Goal: Find specific page/section: Find specific page/section

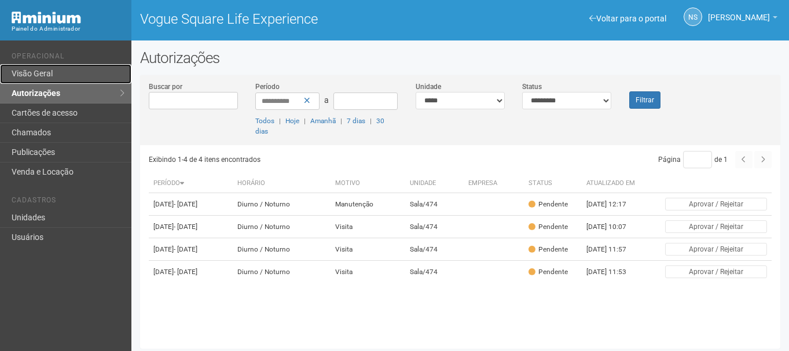
click at [52, 68] on link "Visão Geral" at bounding box center [65, 74] width 131 height 20
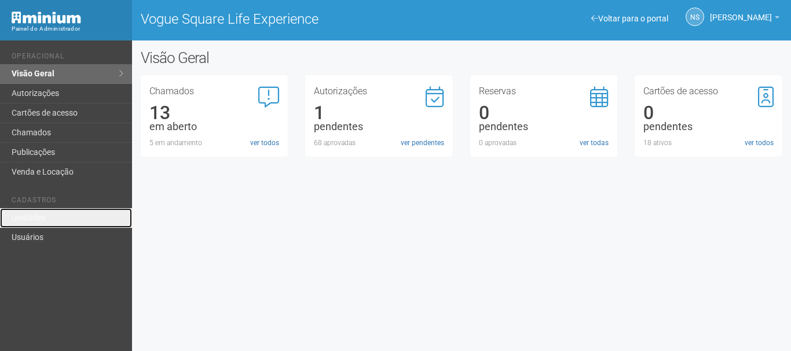
click at [53, 212] on link "Unidades" at bounding box center [66, 218] width 132 height 20
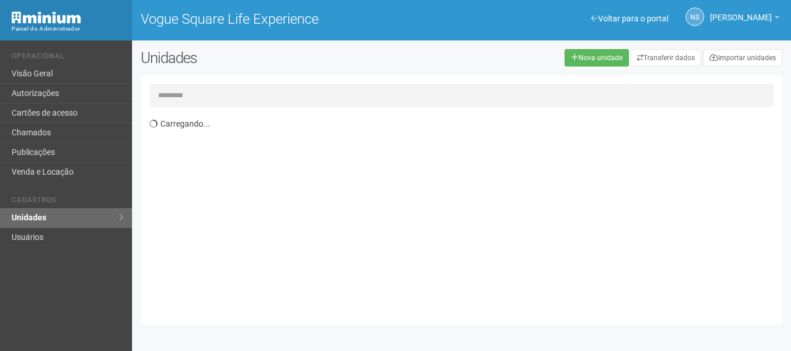
click at [241, 99] on input "text" at bounding box center [461, 95] width 624 height 23
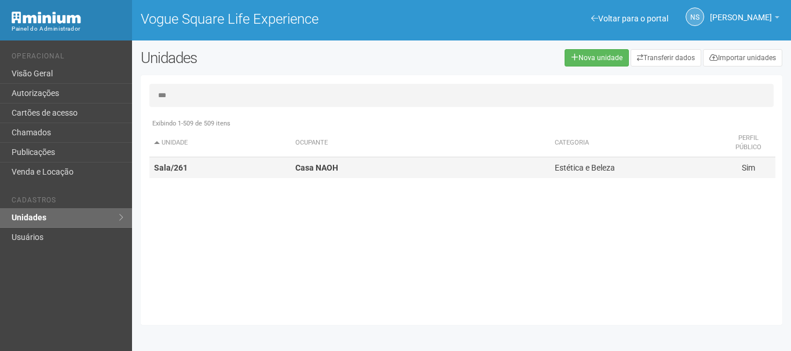
type input "***"
click at [293, 175] on td "Casa NAOH" at bounding box center [420, 167] width 259 height 21
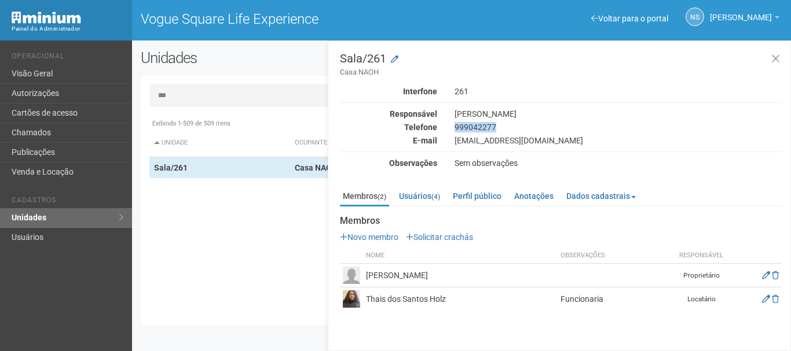
drag, startPoint x: 455, startPoint y: 126, endPoint x: 498, endPoint y: 128, distance: 43.5
click at [498, 128] on div "999042277" at bounding box center [618, 127] width 344 height 10
click at [477, 127] on div "999042277" at bounding box center [618, 127] width 344 height 10
drag, startPoint x: 502, startPoint y: 127, endPoint x: 451, endPoint y: 124, distance: 51.6
click at [449, 126] on div "999042277" at bounding box center [618, 127] width 344 height 10
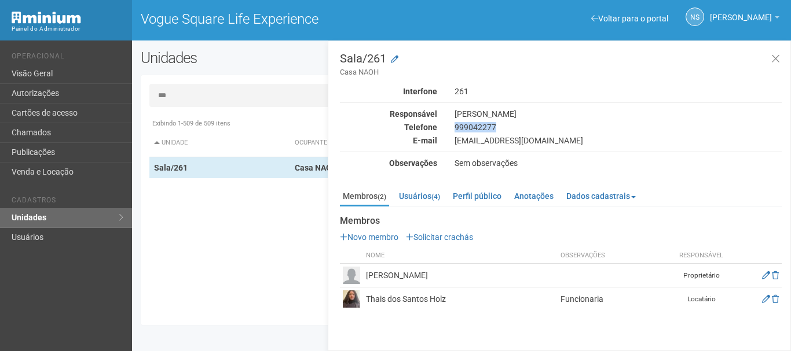
click at [451, 124] on div "999042277" at bounding box center [618, 127] width 344 height 10
click at [529, 124] on div "999042277" at bounding box center [618, 127] width 344 height 10
click at [771, 59] on icon at bounding box center [775, 59] width 9 height 12
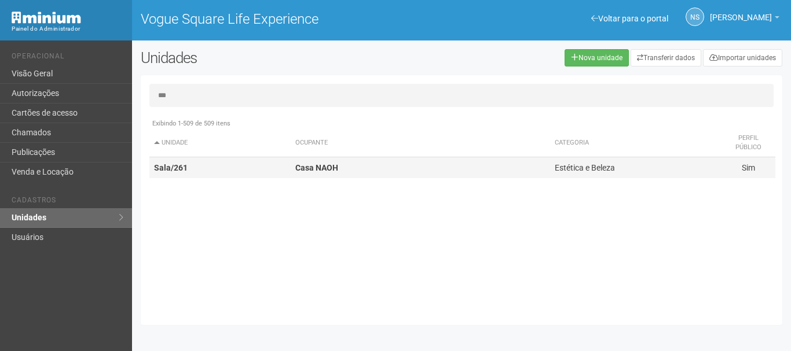
click at [629, 164] on td "Estética e Beleza" at bounding box center [635, 167] width 171 height 21
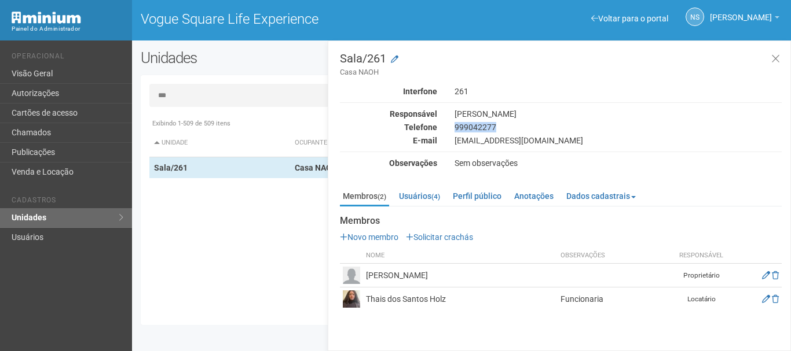
drag, startPoint x: 455, startPoint y: 125, endPoint x: 537, endPoint y: 120, distance: 82.3
click at [537, 120] on div "Interfone 261 Responsável Andressa Naomi Hato Telefone 999042277 E-mail Casanao…" at bounding box center [561, 127] width 442 height 82
